Goal: Task Accomplishment & Management: Use online tool/utility

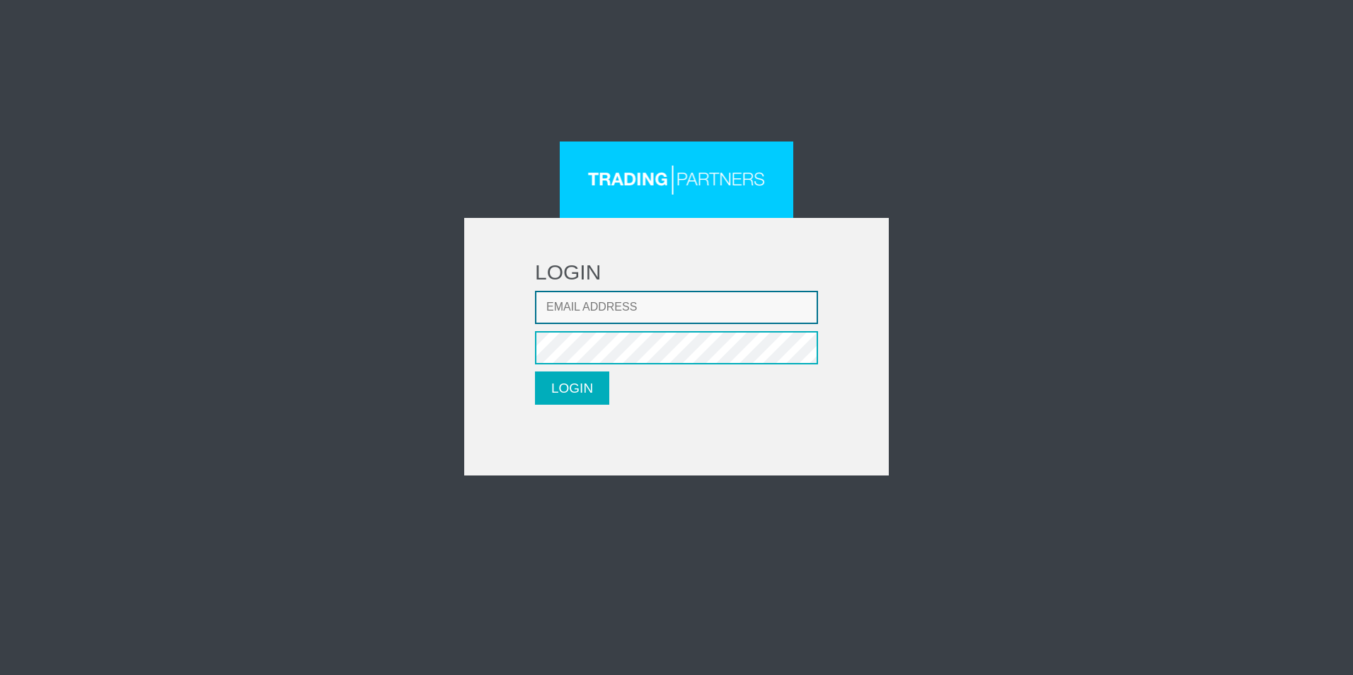
click at [654, 298] on input "Email address" at bounding box center [676, 307] width 283 height 33
type input "[EMAIL_ADDRESS][DOMAIN_NAME]"
click at [574, 379] on button "LOGIN" at bounding box center [572, 387] width 74 height 33
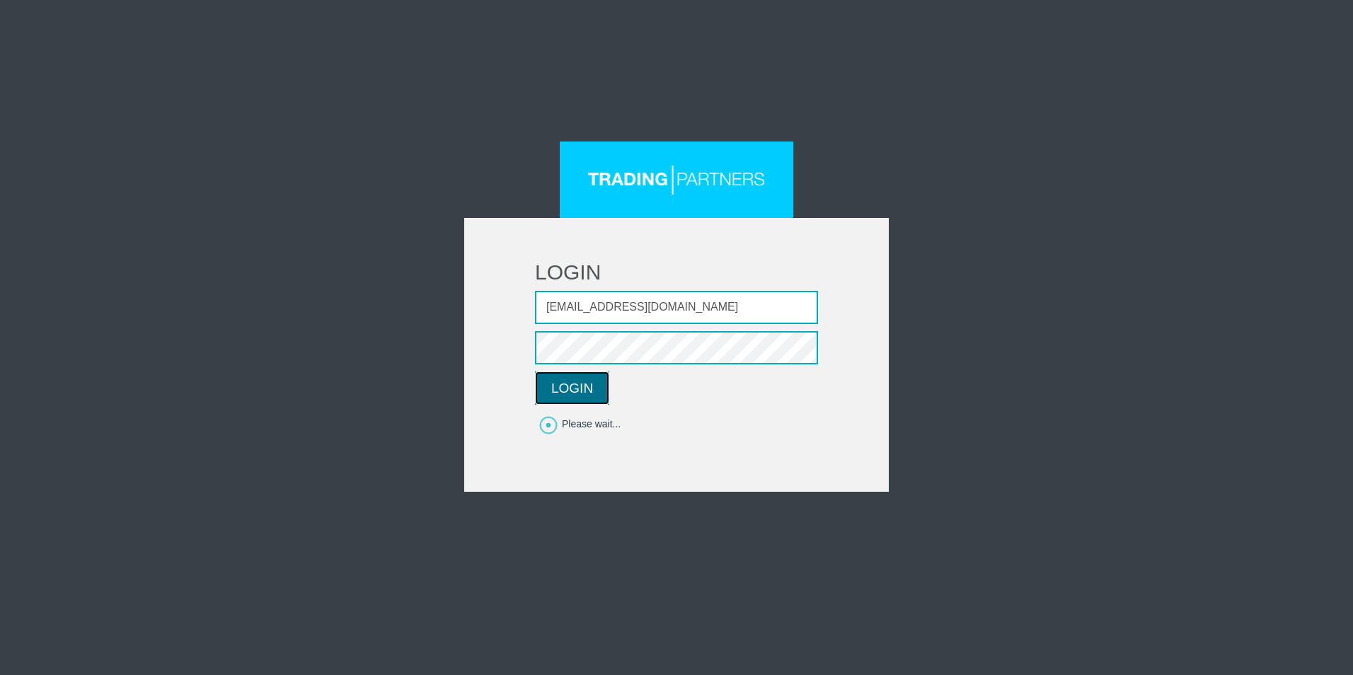
click at [570, 391] on button "LOGIN" at bounding box center [572, 387] width 74 height 33
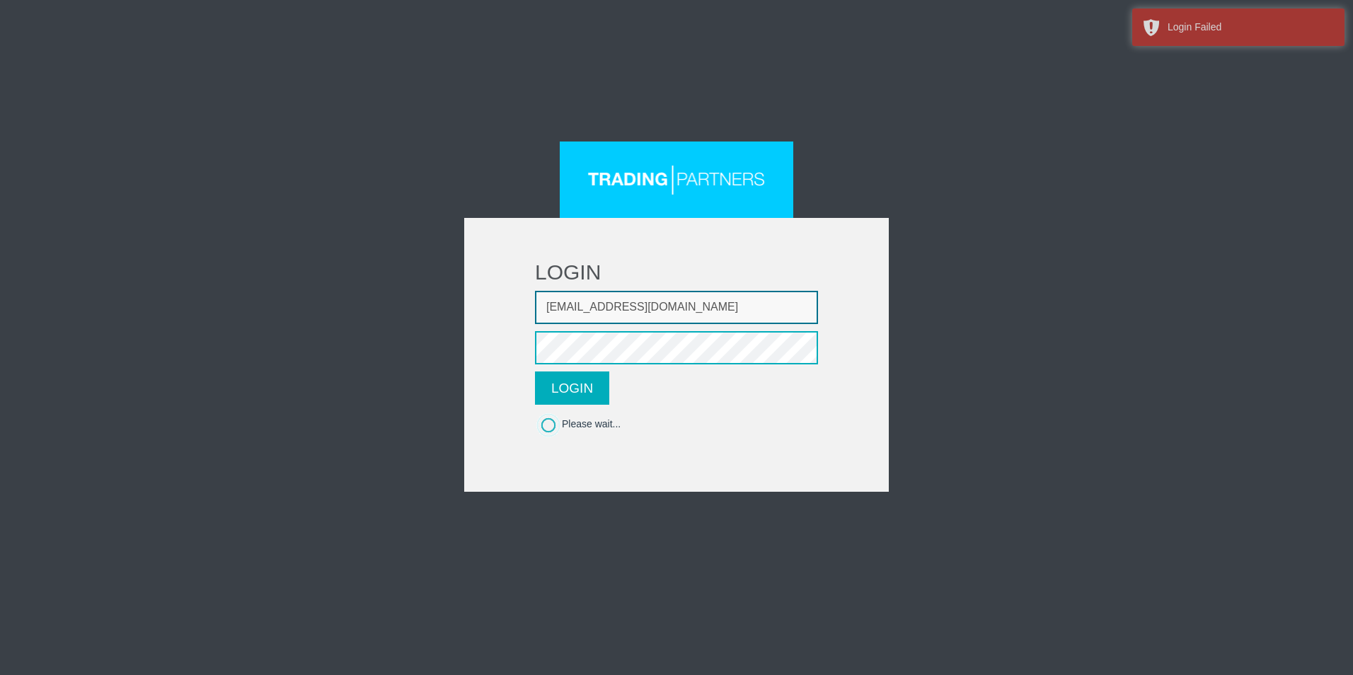
click at [595, 305] on input "golddigger2206@gmail.com" at bounding box center [676, 307] width 283 height 33
click at [600, 398] on button "LOGIN" at bounding box center [572, 387] width 74 height 33
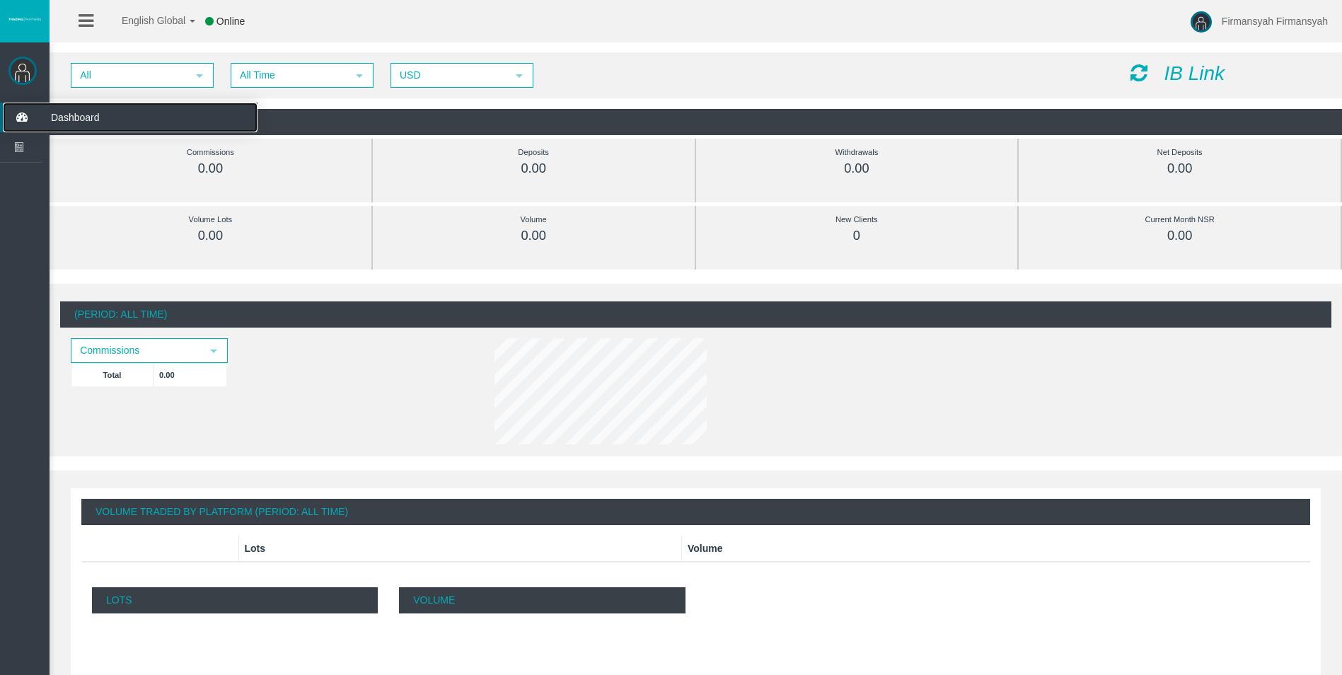
click at [81, 117] on span "Dashboard" at bounding box center [109, 118] width 139 height 30
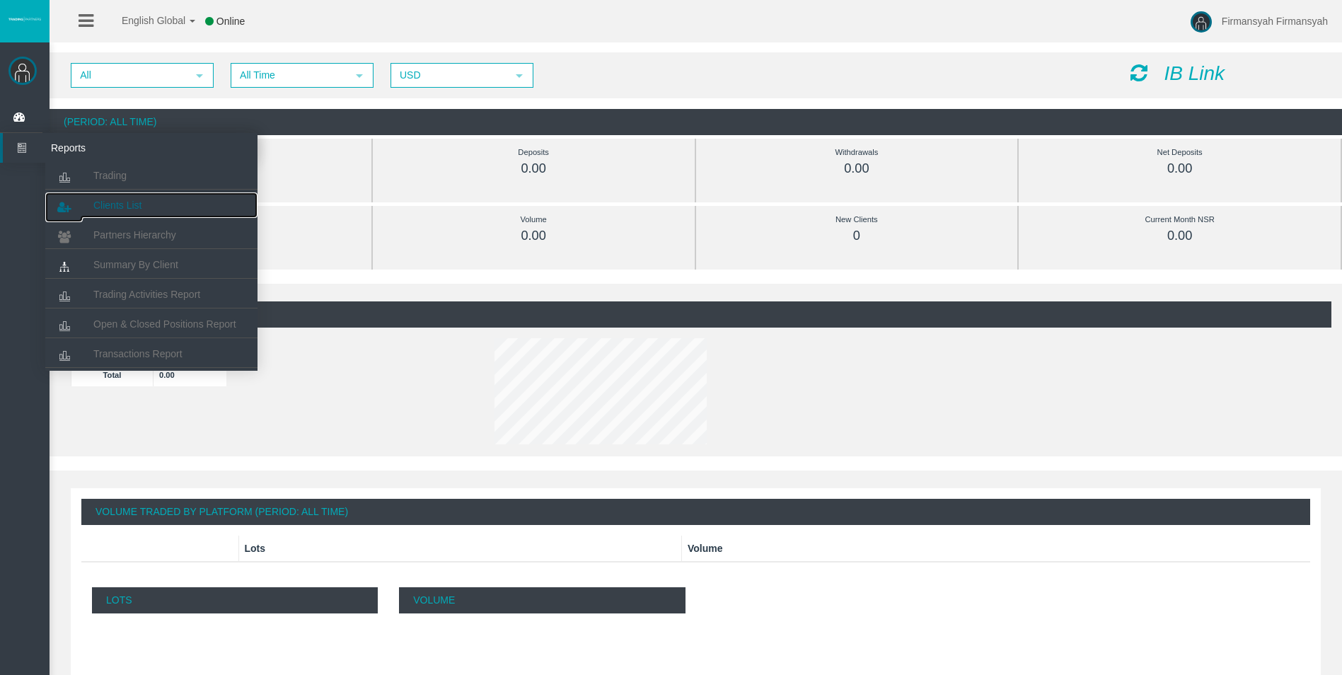
click at [101, 208] on span "Clients List" at bounding box center [117, 205] width 48 height 11
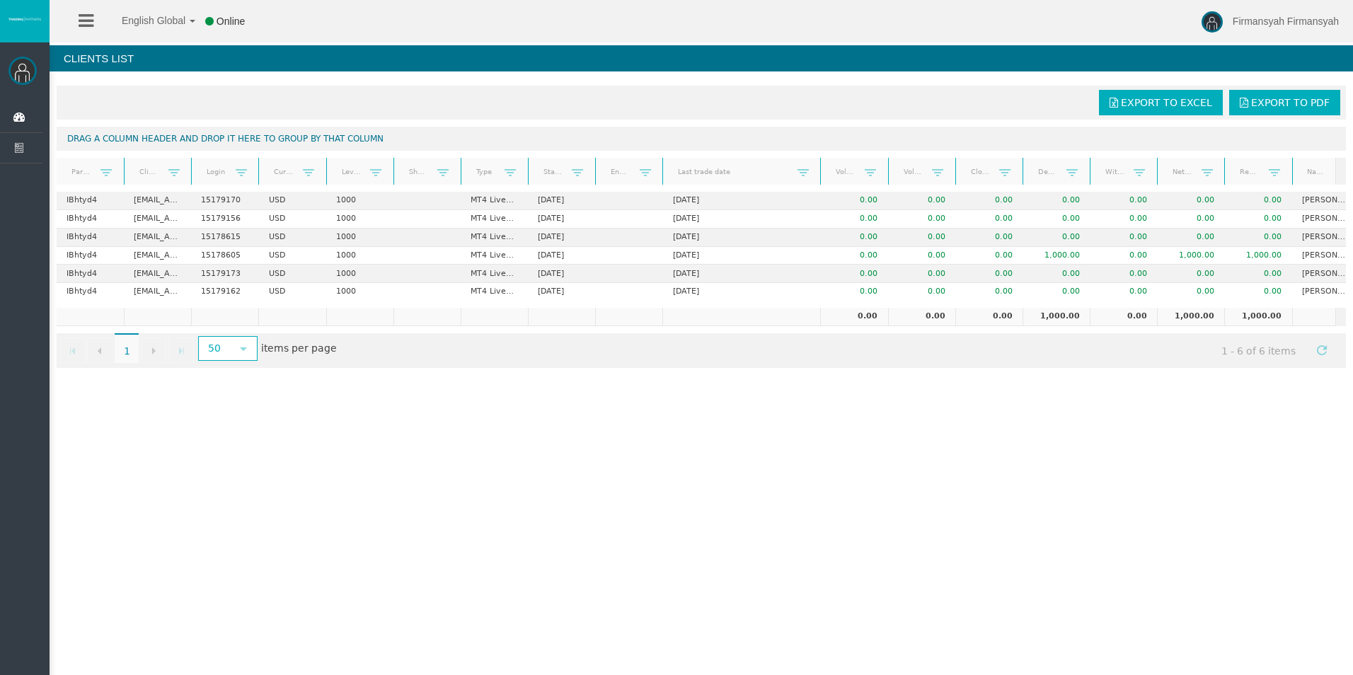
drag, startPoint x: 722, startPoint y: 161, endPoint x: 814, endPoint y: 162, distance: 92.7
click at [814, 162] on div "Partner code Client Login Currency Leverage Short Code Type Start Date End Date…" at bounding box center [696, 171] width 1279 height 27
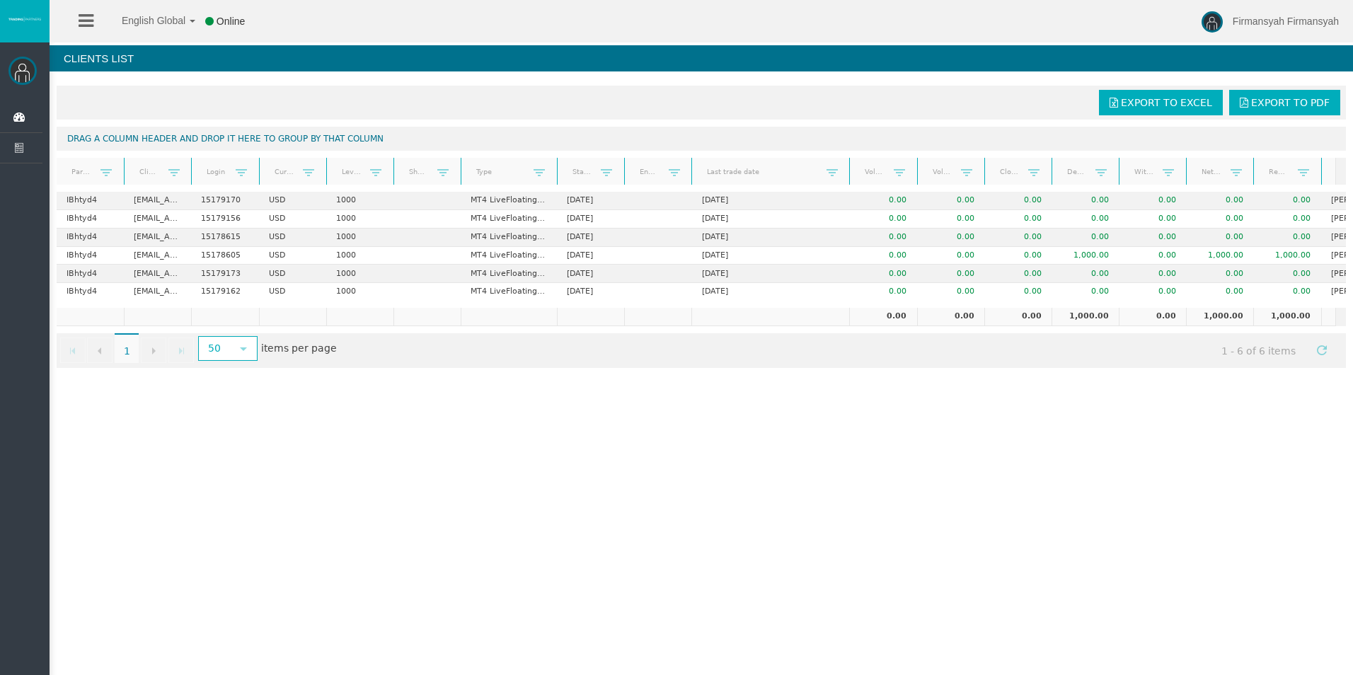
drag, startPoint x: 528, startPoint y: 163, endPoint x: 564, endPoint y: 164, distance: 36.1
click at [564, 164] on div "Partner code Client Login Currency Leverage Short Code Type Start Date End Date…" at bounding box center [696, 171] width 1279 height 27
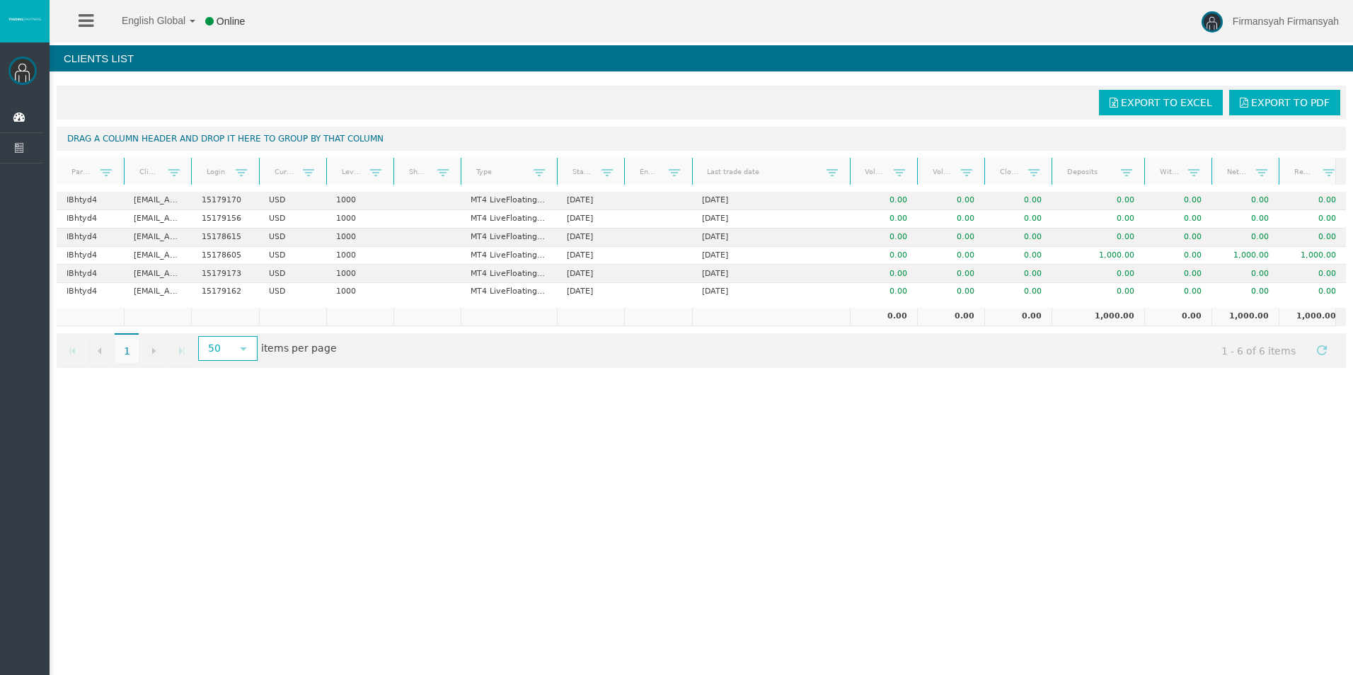
drag, startPoint x: 1118, startPoint y: 166, endPoint x: 1145, endPoint y: 166, distance: 27.6
click at [1145, 166] on div "Partner code Client Login Currency Leverage Short Code Type Start Date End Date…" at bounding box center [696, 171] width 1279 height 27
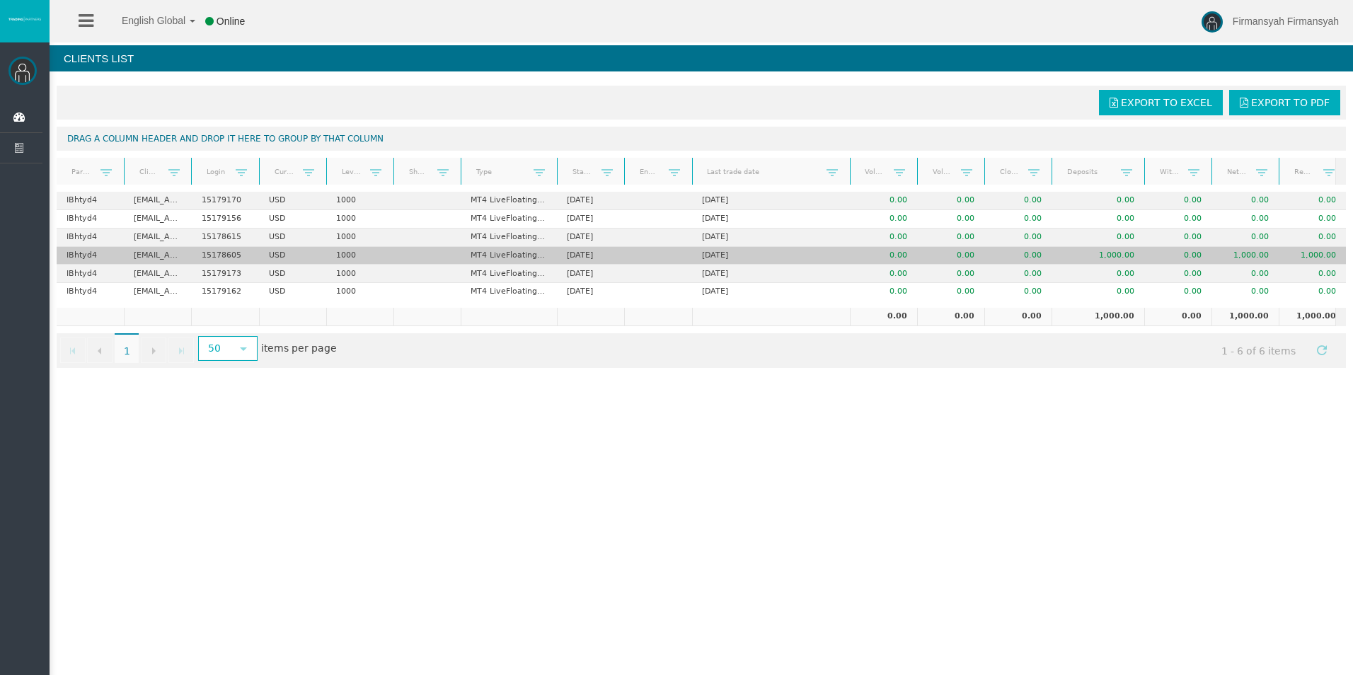
click at [1152, 253] on td "0.00" at bounding box center [1177, 256] width 67 height 18
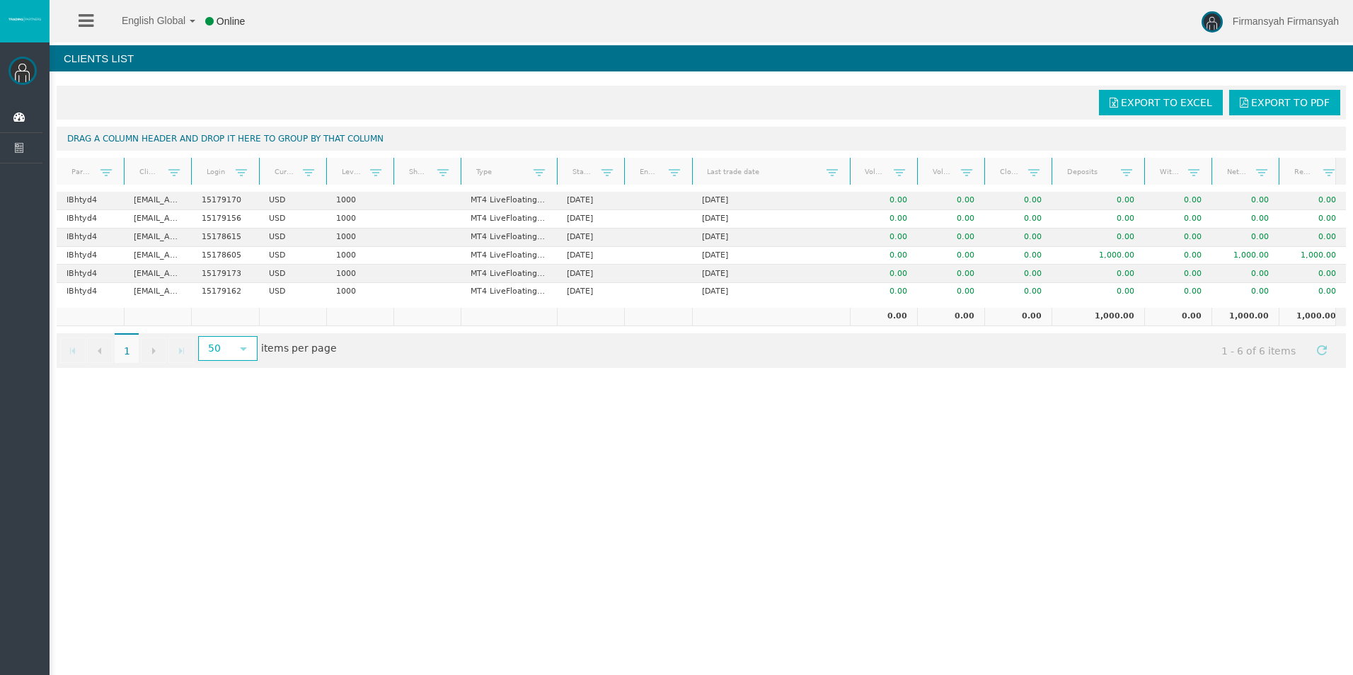
scroll to position [0, 146]
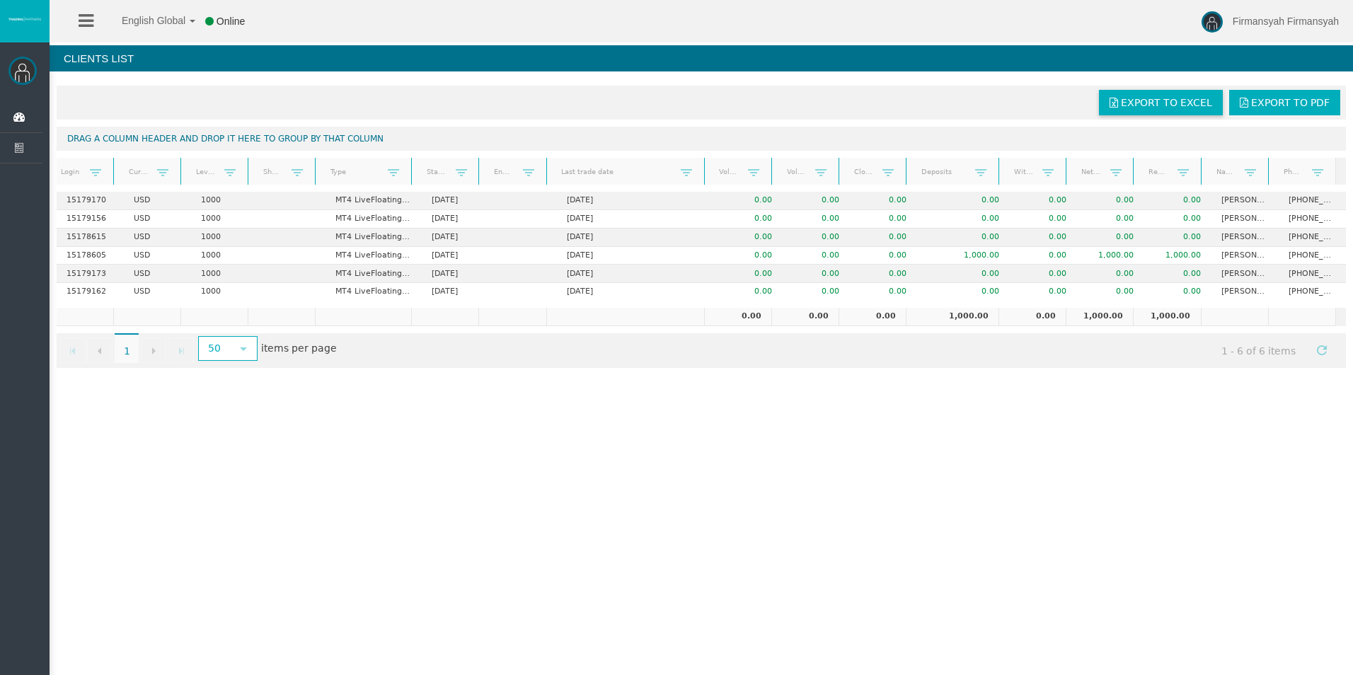
click at [1163, 94] on link "Export to Excel" at bounding box center [1161, 102] width 124 height 25
